Goal: Information Seeking & Learning: Learn about a topic

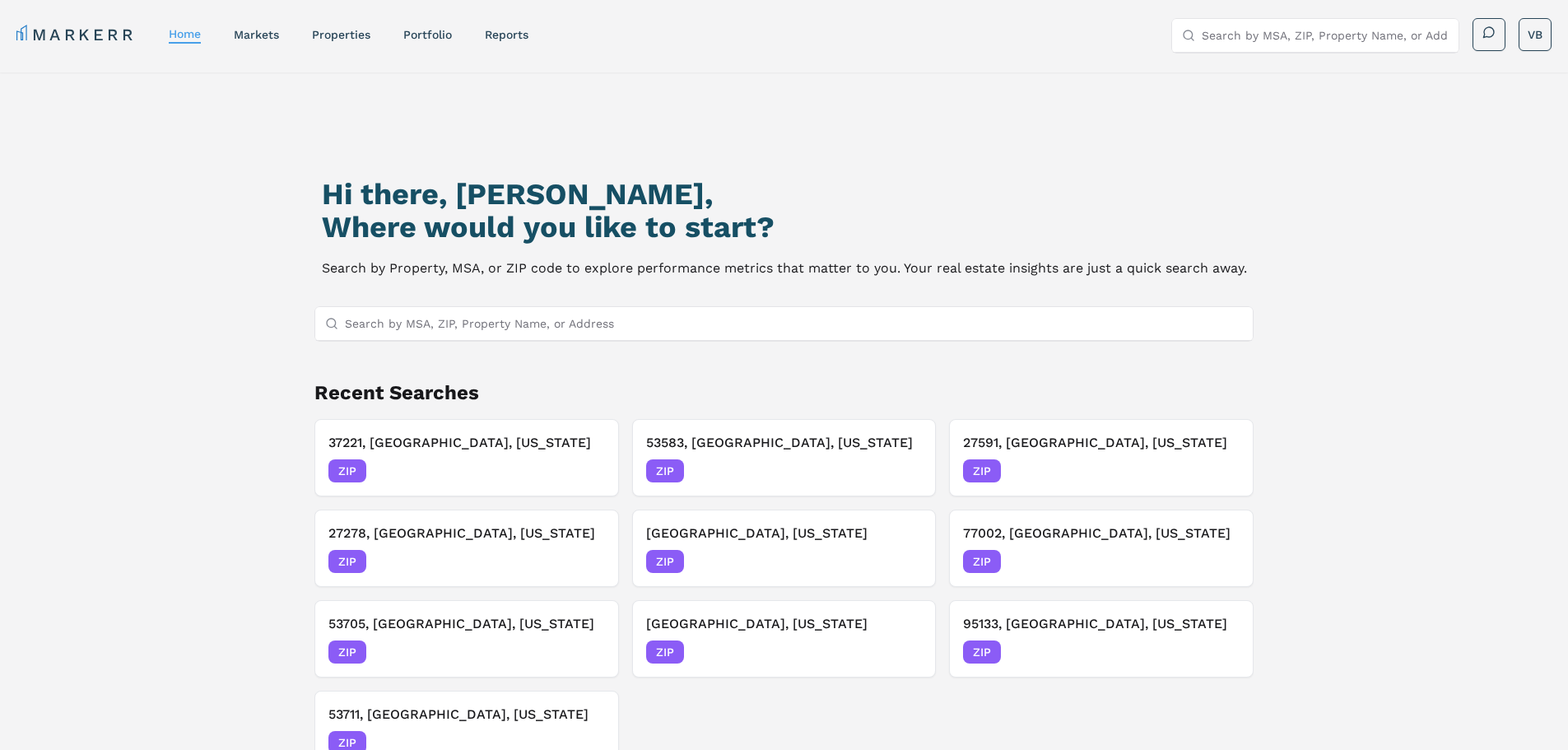
click at [498, 328] on input "Search by MSA, ZIP, Property Name, or Address" at bounding box center [794, 323] width 899 height 33
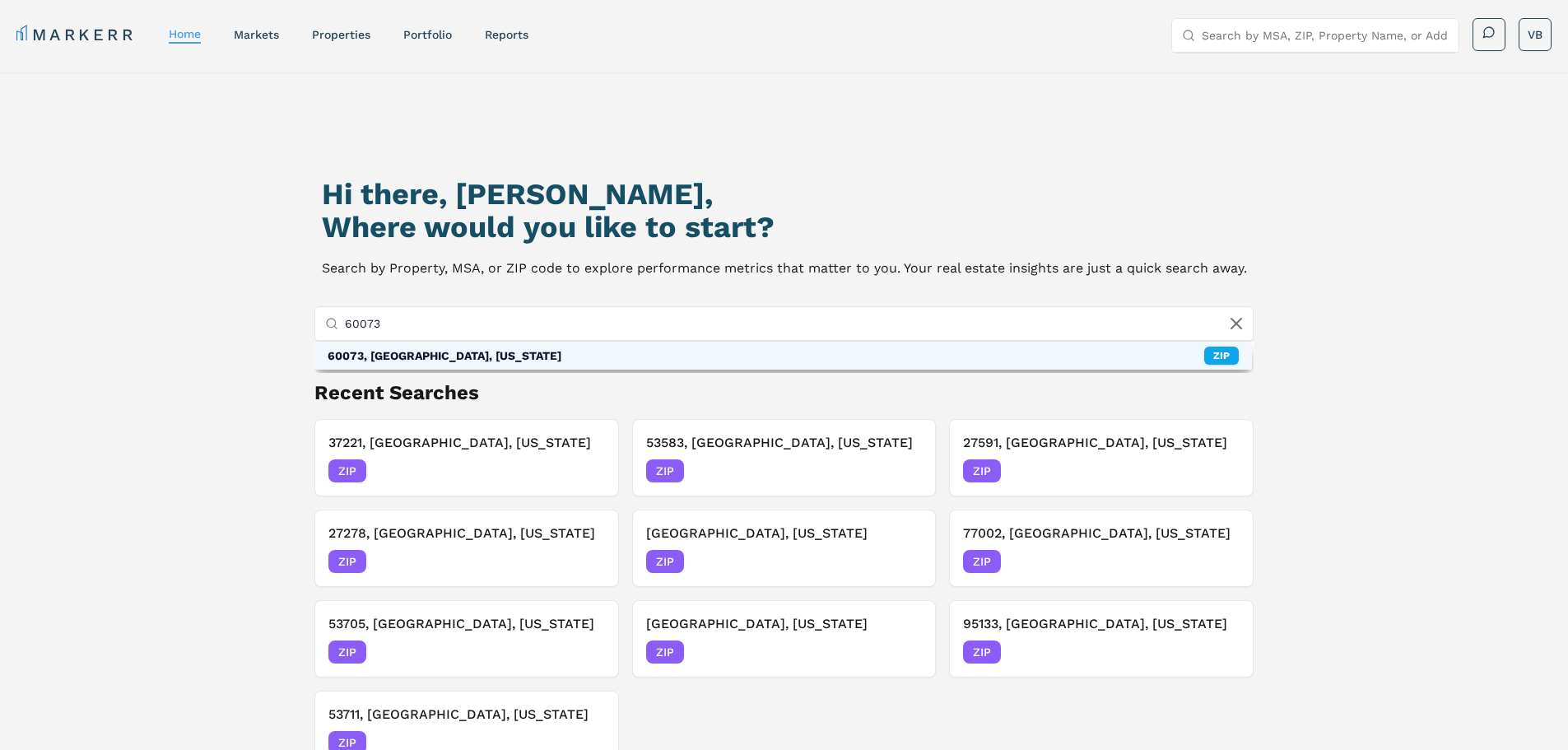
type input "60073"
click at [503, 354] on div "60073, [GEOGRAPHIC_DATA], [US_STATE] ZIP" at bounding box center [784, 355] width 938 height 28
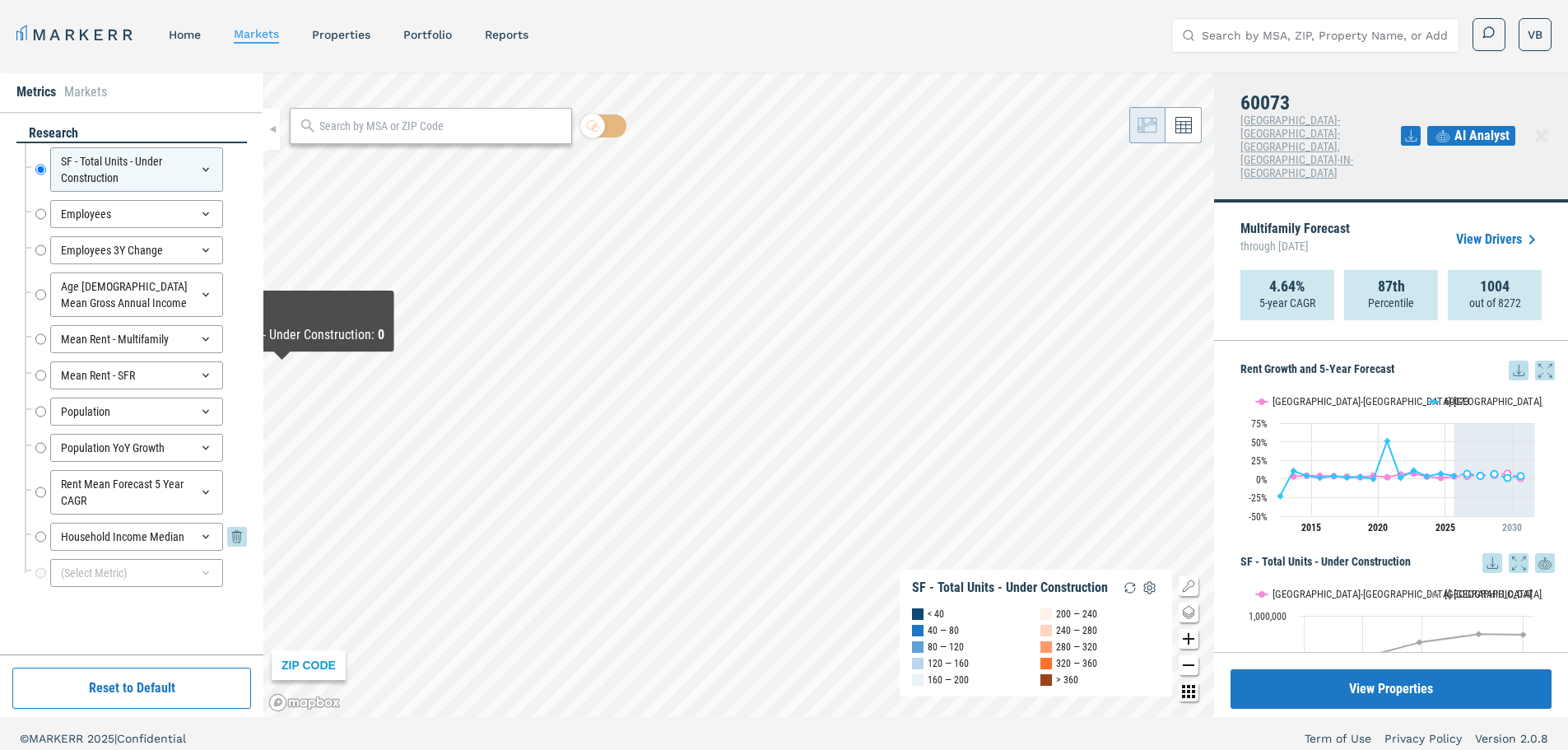
click at [39, 536] on input "Household Income Median" at bounding box center [40, 537] width 11 height 28
radio input "false"
radio input "true"
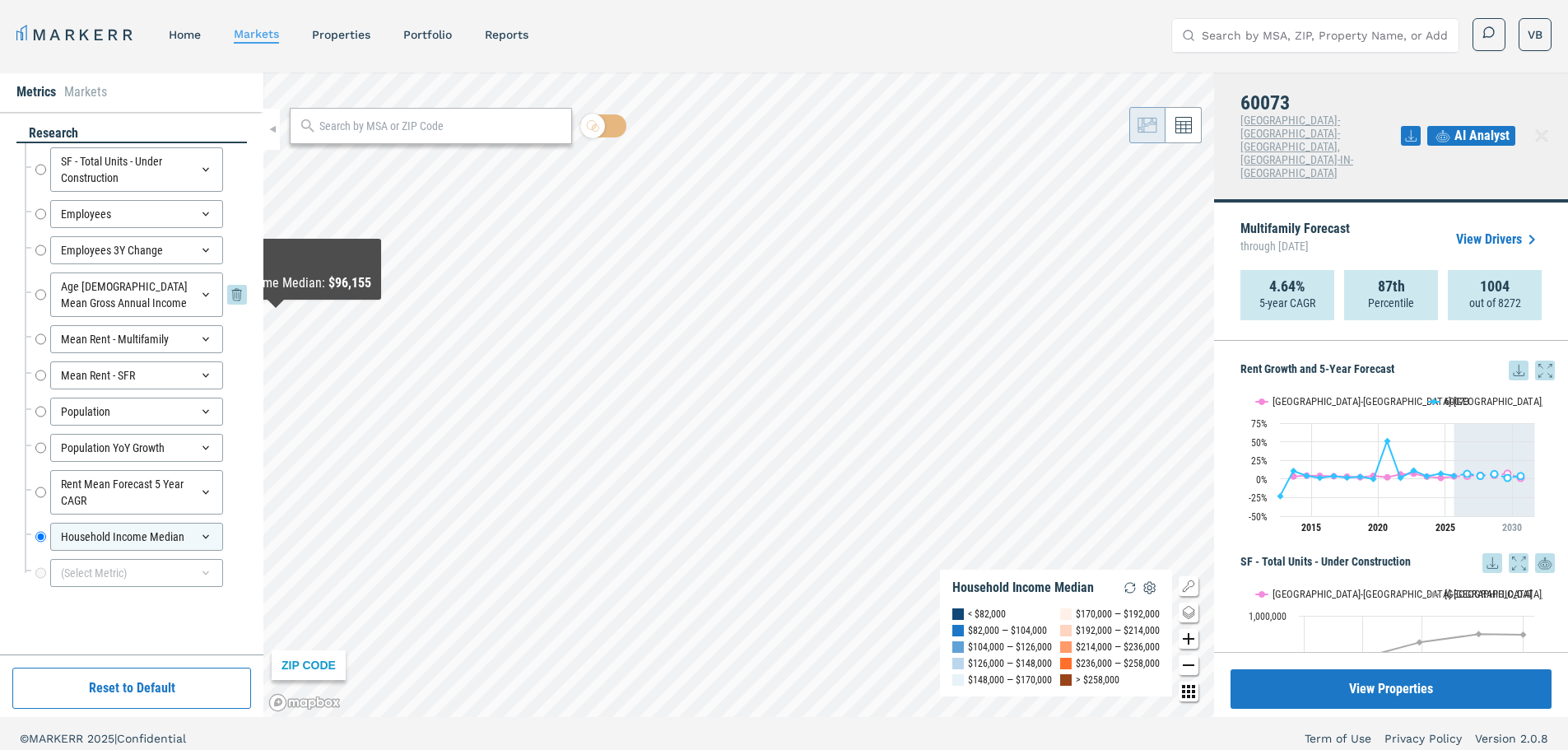
click at [40, 298] on input "Age [DEMOGRAPHIC_DATA] Mean Gross Annual Income" at bounding box center [40, 295] width 11 height 45
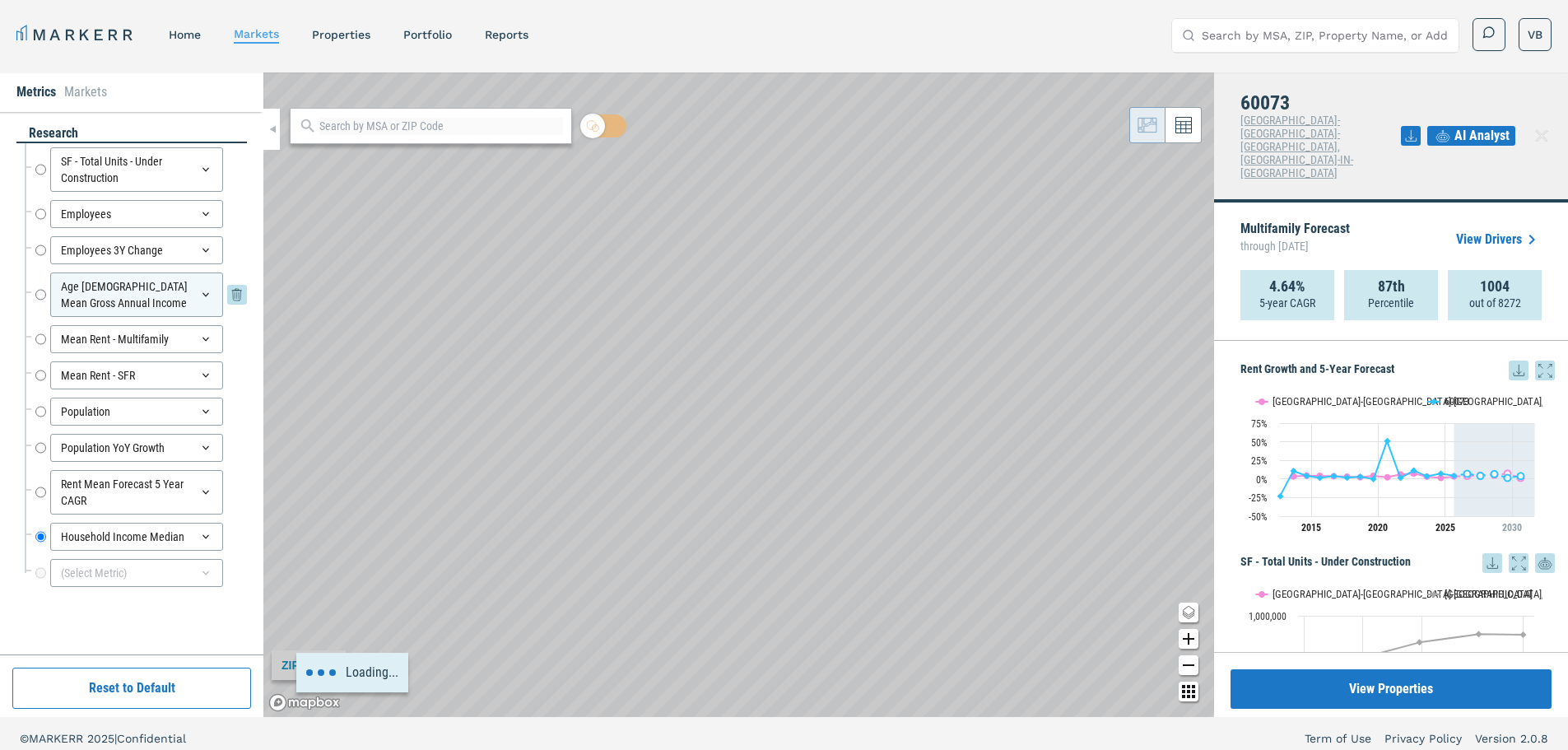
radio input "true"
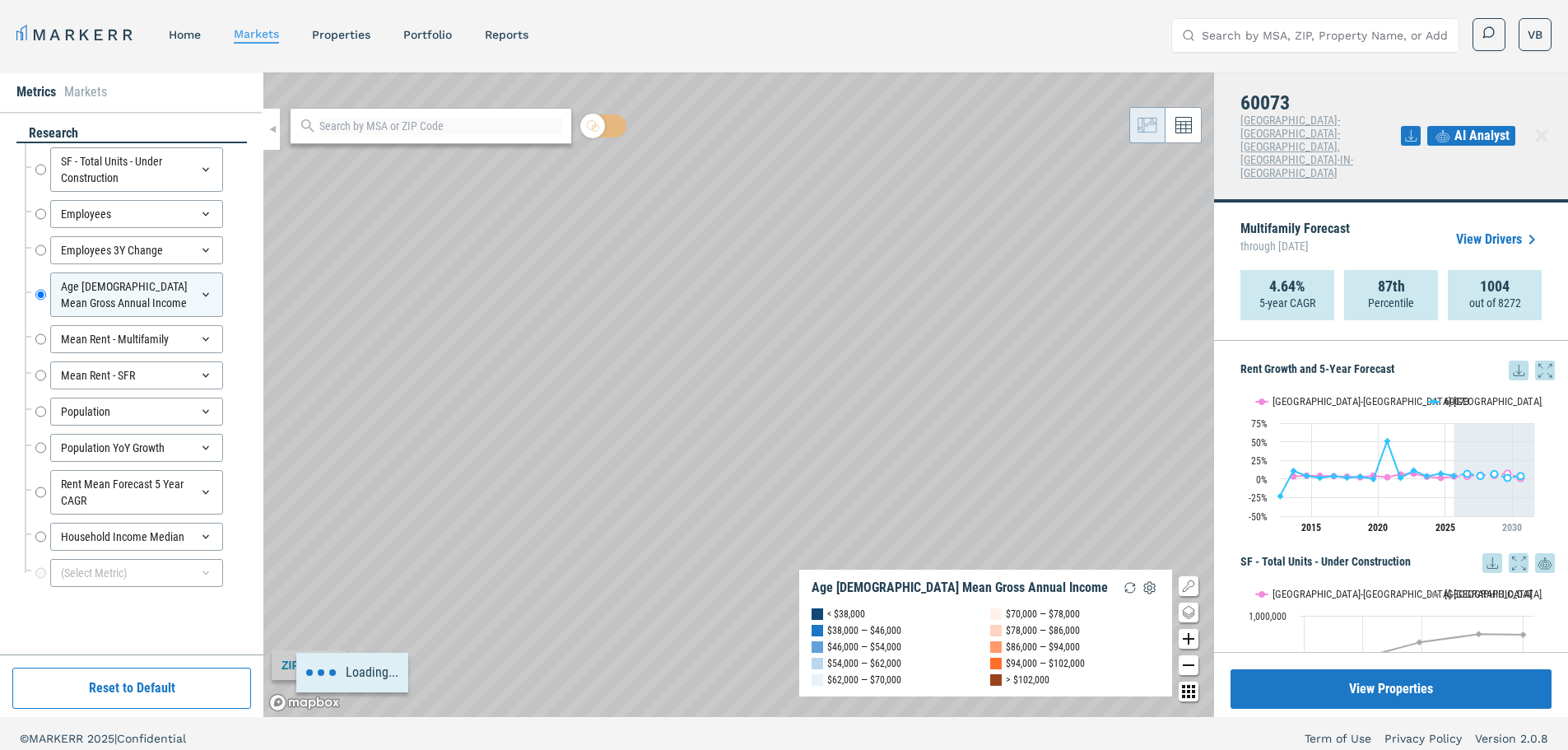
scroll to position [10, 0]
